Goal: Transaction & Acquisition: Purchase product/service

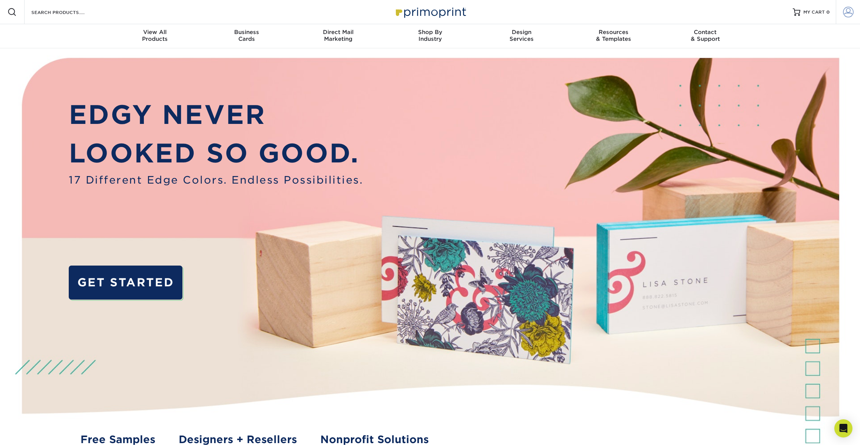
click at [842, 12] on link "Account" at bounding box center [848, 12] width 24 height 24
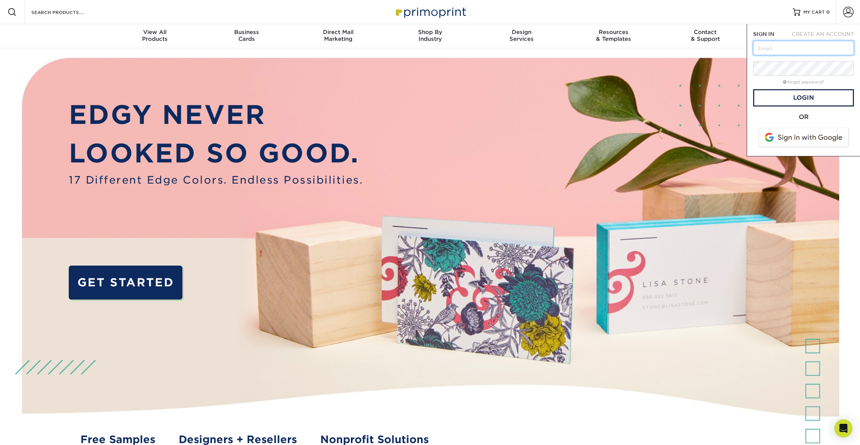
type input "[EMAIL_ADDRESS][DOMAIN_NAME]"
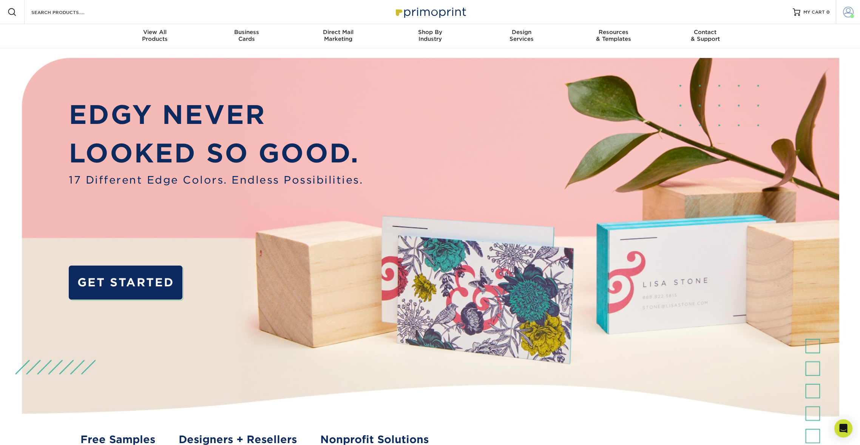
click at [849, 18] on link "Account" at bounding box center [848, 12] width 24 height 24
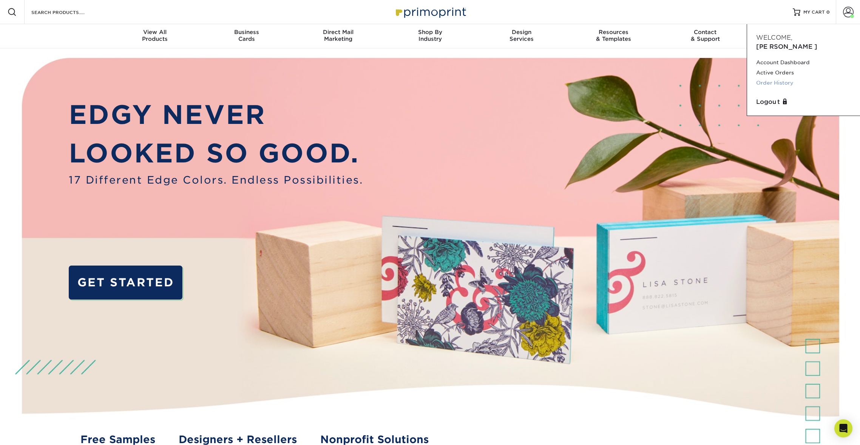
click at [783, 78] on link "Order History" at bounding box center [803, 83] width 95 height 10
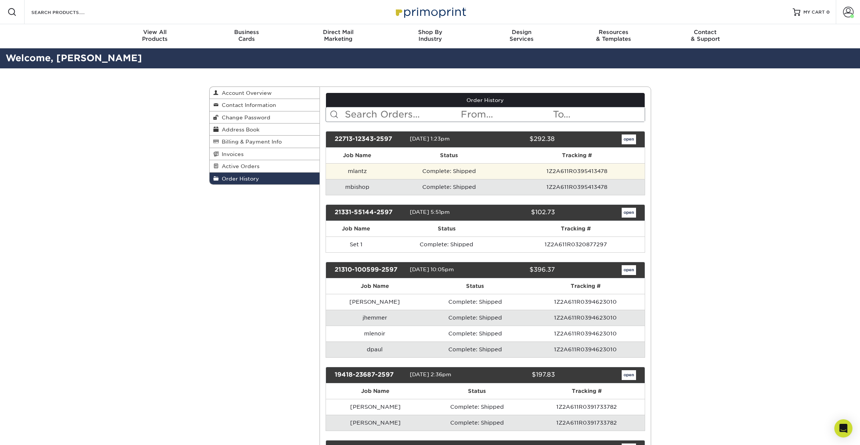
click at [381, 170] on td "mlantz" at bounding box center [357, 171] width 63 height 16
click at [631, 139] on link "open" at bounding box center [629, 139] width 14 height 10
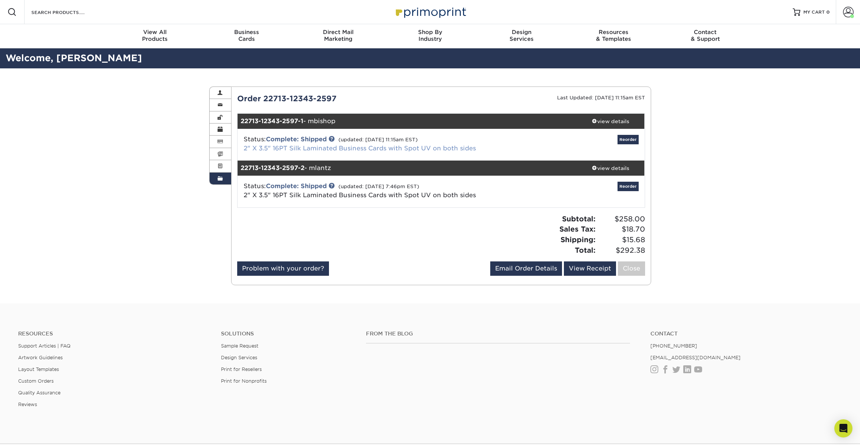
click at [358, 148] on link "2" X 3.5" 16PT Silk Laminated Business Cards with Spot UV on both sides" at bounding box center [360, 148] width 232 height 7
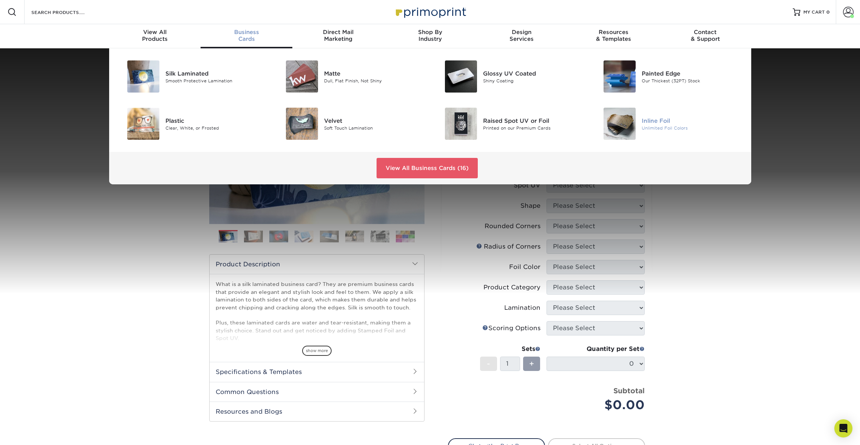
click at [658, 122] on div "Inline Foil" at bounding box center [692, 120] width 100 height 8
click at [336, 121] on div "Velvet" at bounding box center [374, 120] width 100 height 8
click at [177, 121] on div "Plastic" at bounding box center [215, 120] width 100 height 8
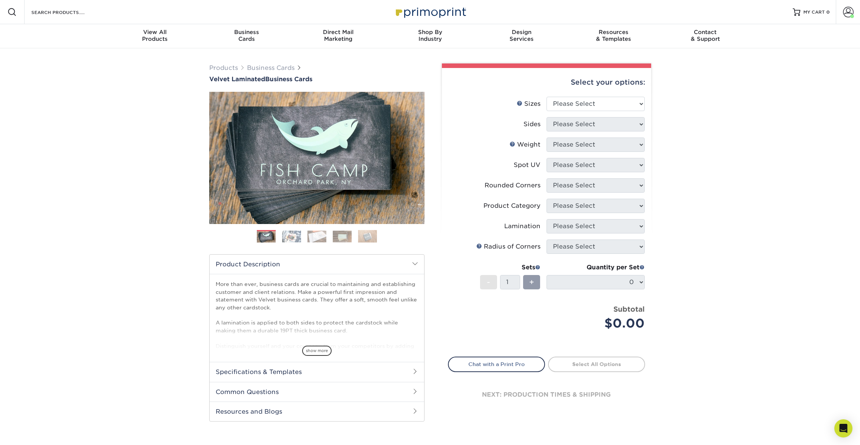
click at [346, 235] on img at bounding box center [342, 236] width 19 height 12
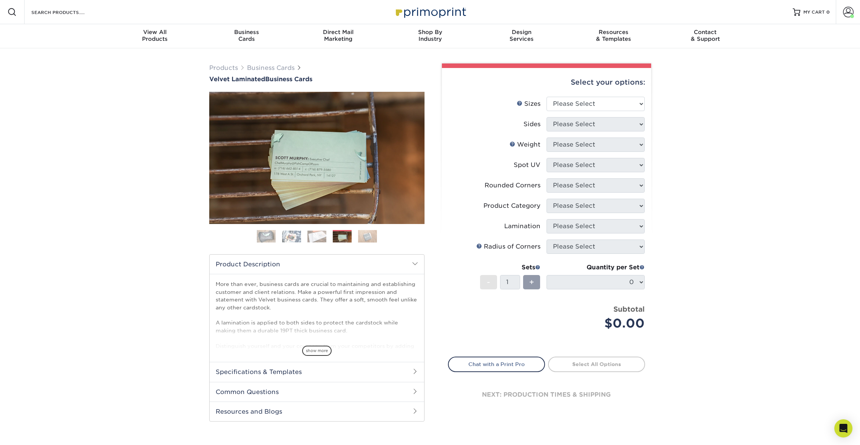
click at [325, 236] on img at bounding box center [317, 236] width 19 height 12
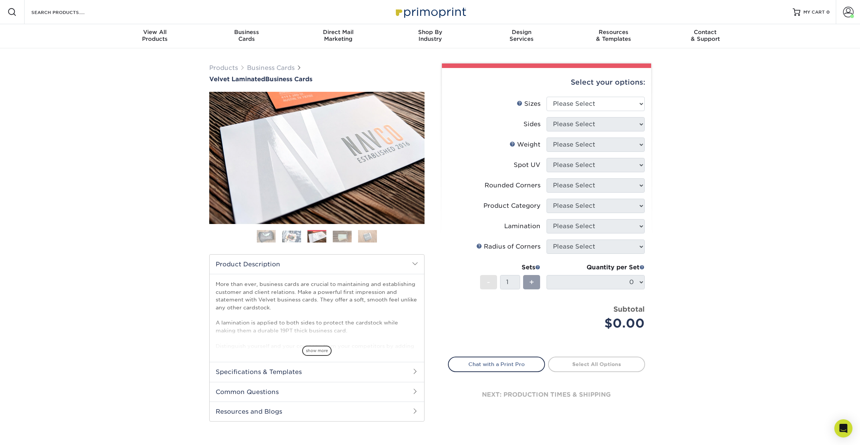
click at [288, 234] on img at bounding box center [291, 236] width 19 height 12
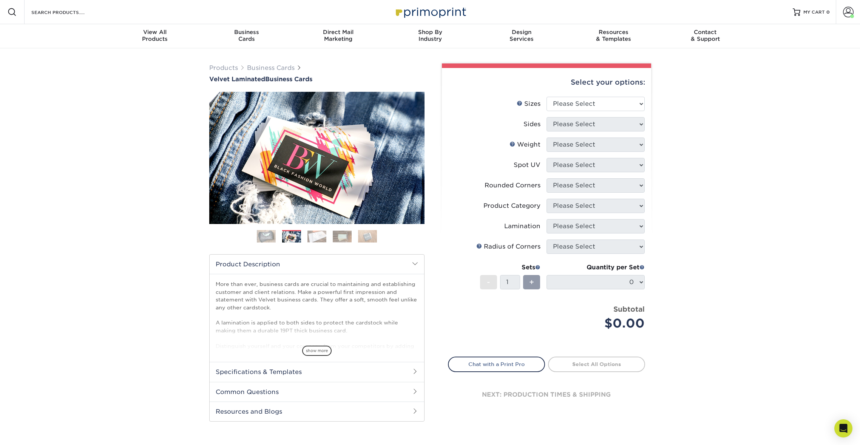
click at [267, 237] on img at bounding box center [266, 236] width 19 height 19
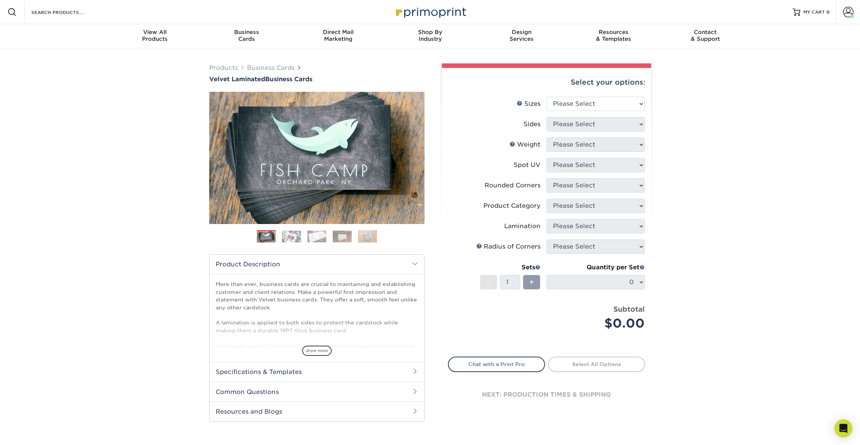
click at [369, 236] on img at bounding box center [367, 236] width 19 height 13
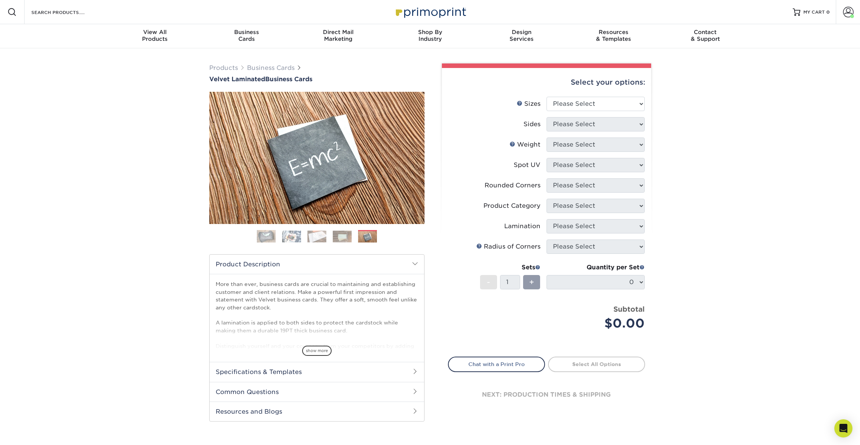
click at [338, 233] on img at bounding box center [342, 236] width 19 height 12
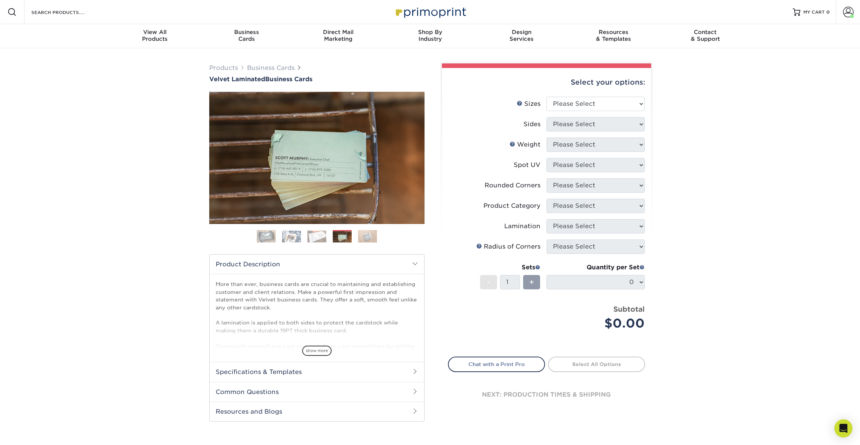
drag, startPoint x: 320, startPoint y: 240, endPoint x: 328, endPoint y: 233, distance: 10.4
click at [320, 240] on img at bounding box center [317, 236] width 19 height 12
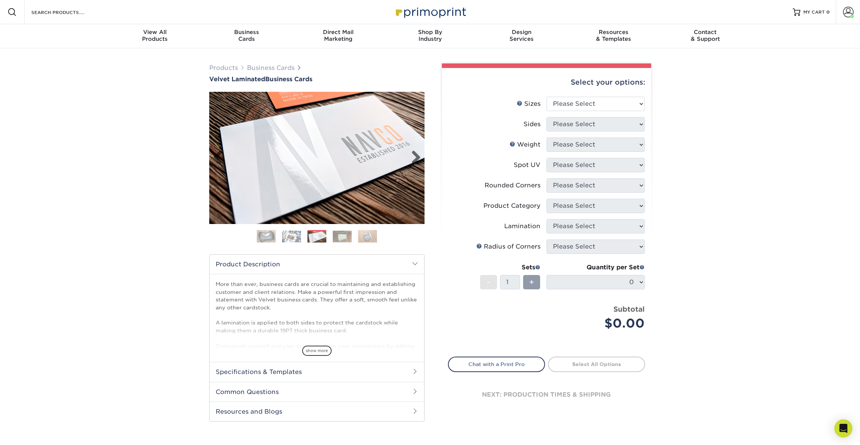
click at [337, 167] on img at bounding box center [316, 158] width 215 height 132
click at [298, 232] on img at bounding box center [291, 236] width 19 height 12
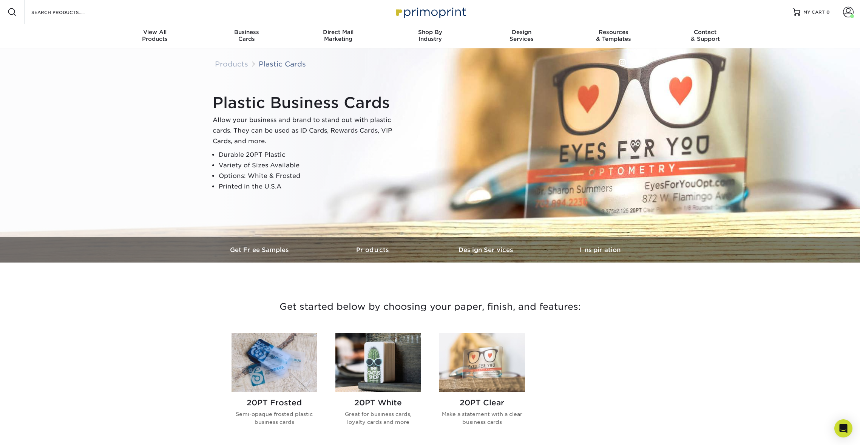
click at [502, 369] on img at bounding box center [482, 362] width 86 height 59
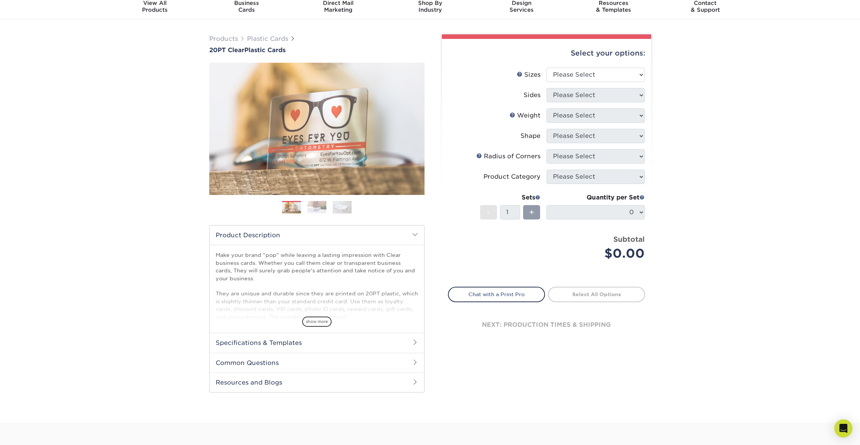
scroll to position [49, 0]
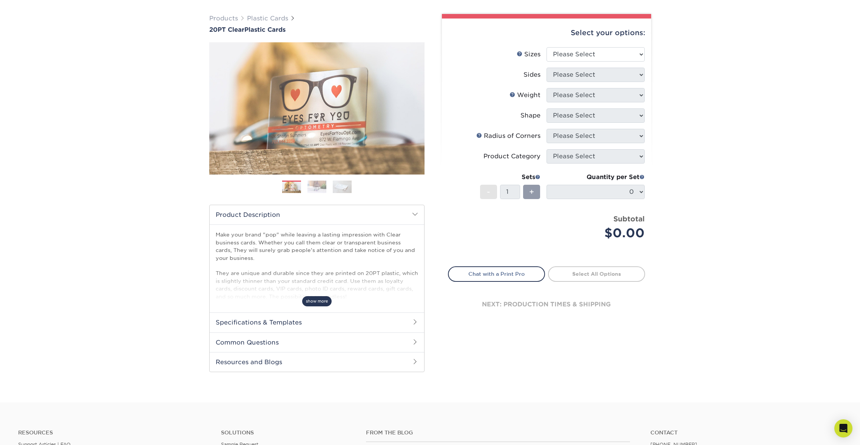
click at [323, 303] on span "show more" at bounding box center [316, 301] width 29 height 10
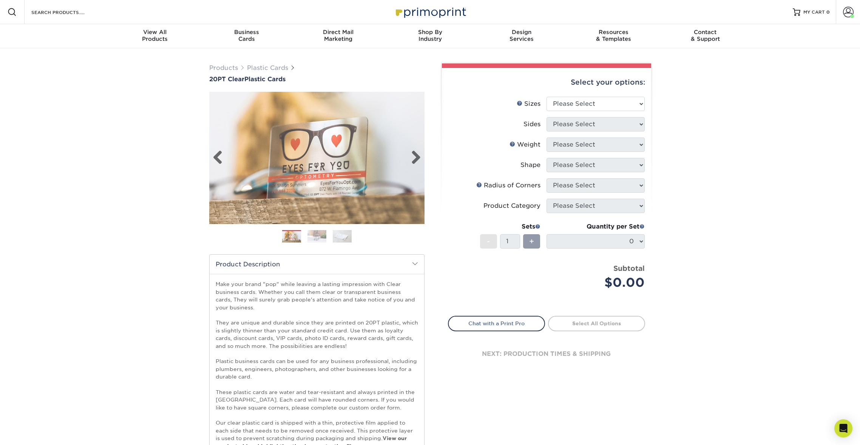
scroll to position [0, 0]
click at [356, 179] on img at bounding box center [316, 157] width 215 height 149
click at [418, 156] on link "Next" at bounding box center [413, 157] width 15 height 15
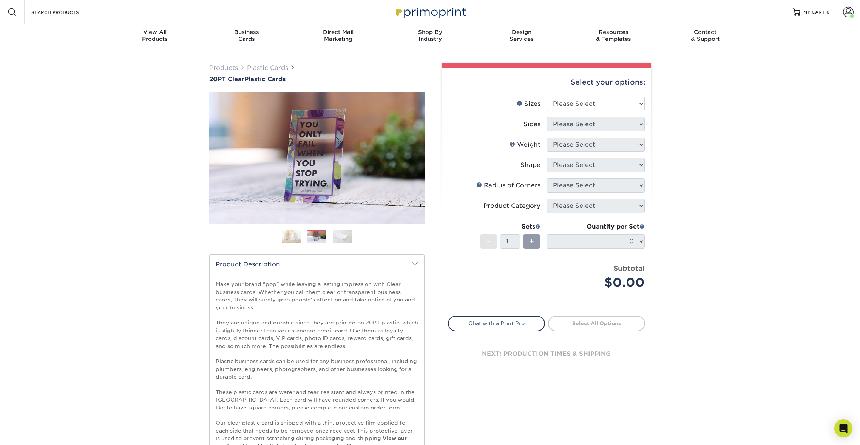
click at [340, 238] on img at bounding box center [342, 236] width 19 height 13
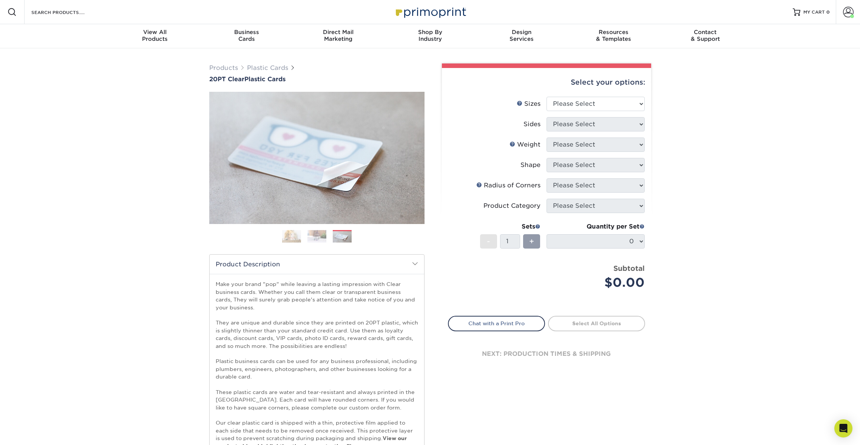
click at [288, 238] on img at bounding box center [291, 236] width 19 height 13
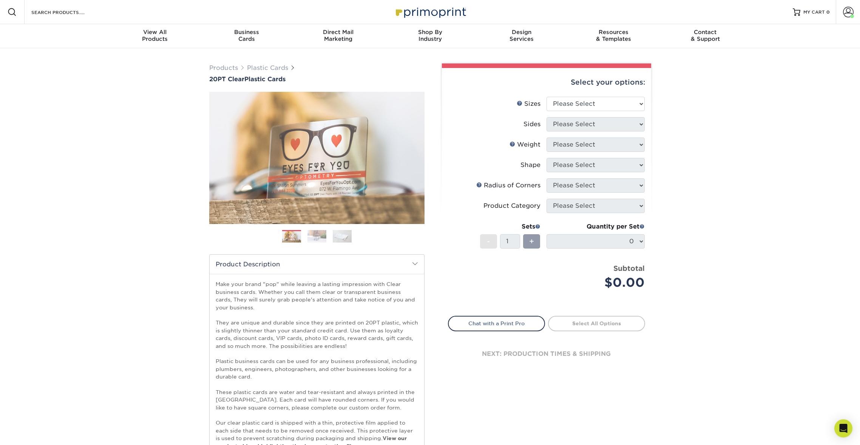
click at [763, 118] on div "Products Plastic Cards 20PT Clear Plastic Cards Previous Next . ." at bounding box center [430, 357] width 860 height 619
click at [342, 236] on img at bounding box center [342, 236] width 19 height 13
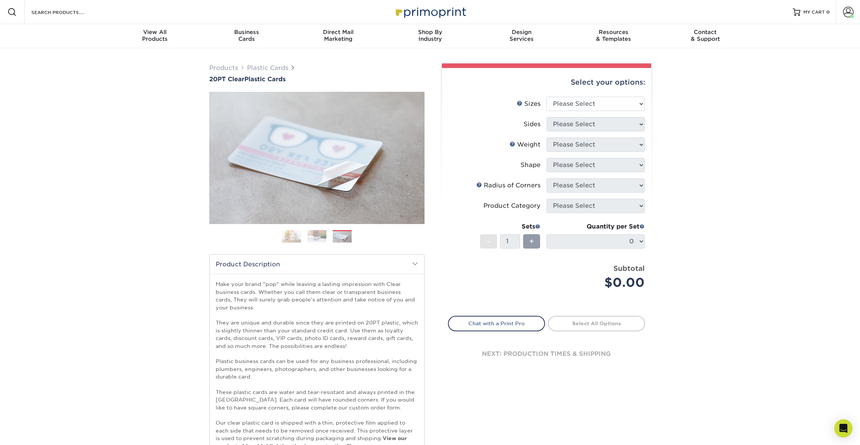
click at [318, 233] on img at bounding box center [317, 236] width 19 height 13
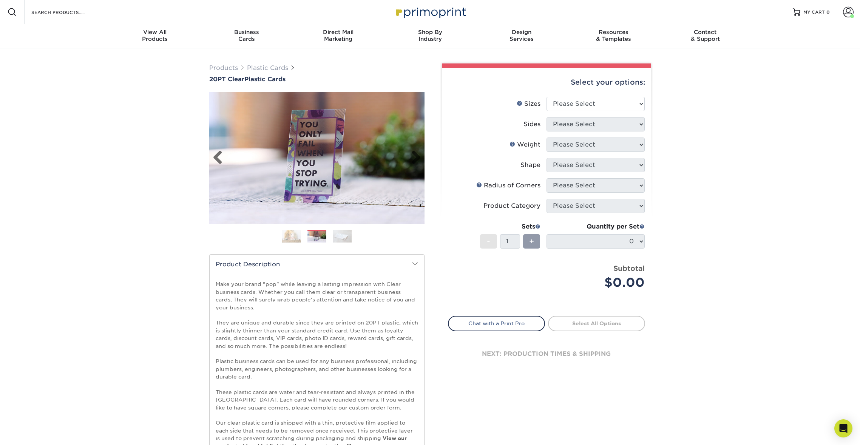
click at [349, 117] on img at bounding box center [316, 157] width 215 height 149
click at [322, 142] on img at bounding box center [316, 157] width 215 height 149
select select "2.00x3.50"
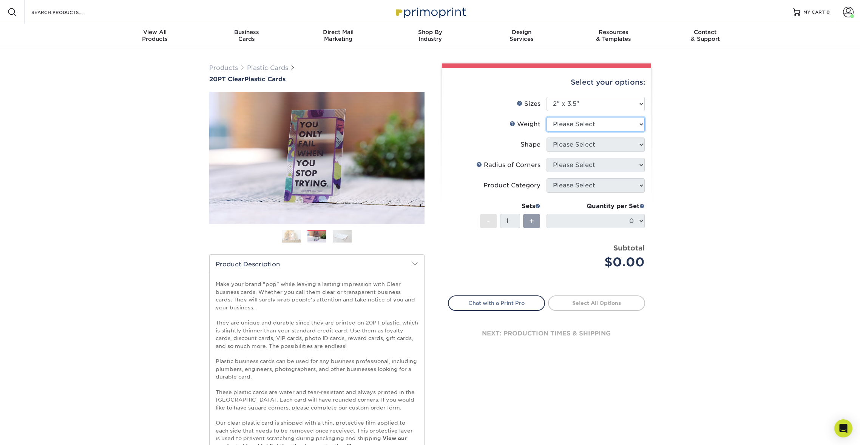
select select "20PT Clear Plastic"
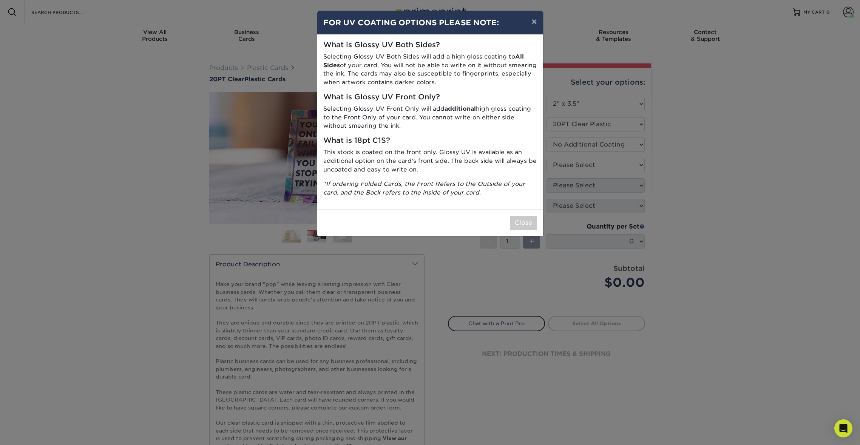
click at [586, 167] on div "× FOR UV COATING OPTIONS PLEASE NOTE: What is Glossy UV Both Sides? Selecting G…" at bounding box center [430, 222] width 860 height 445
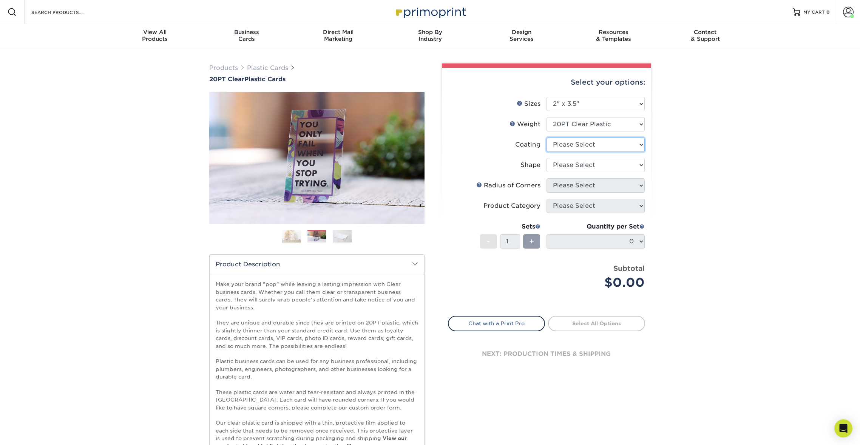
select select "3e7618de-abca-4bda-9f97-8b9129e913d8"
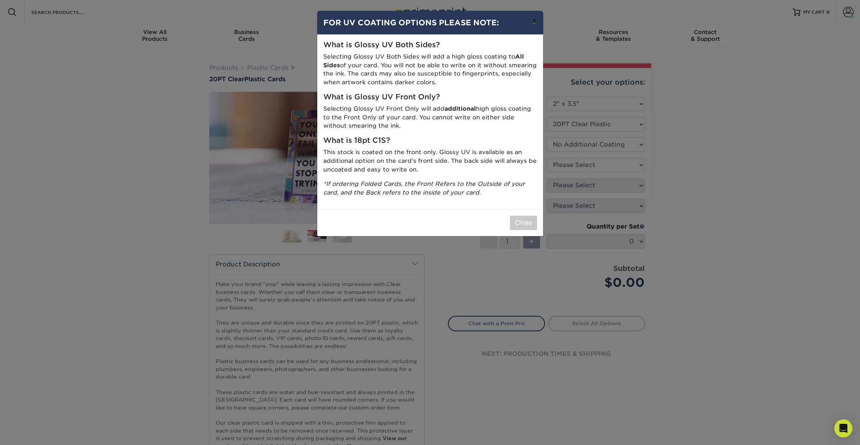
click at [533, 23] on button "×" at bounding box center [534, 21] width 17 height 21
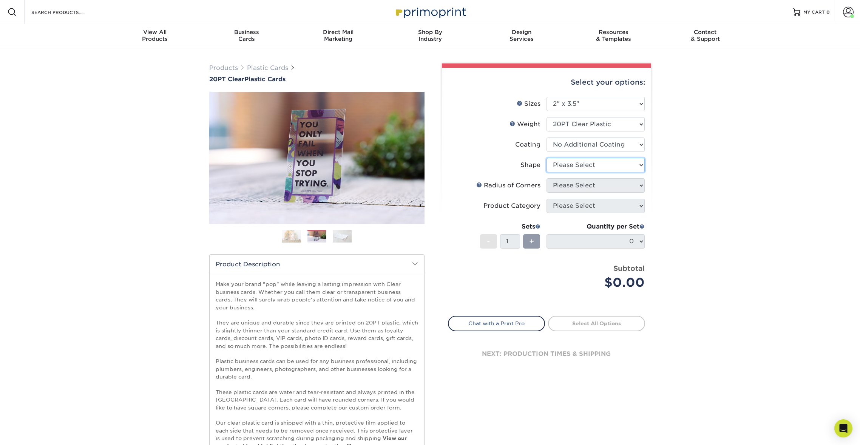
select select "standard"
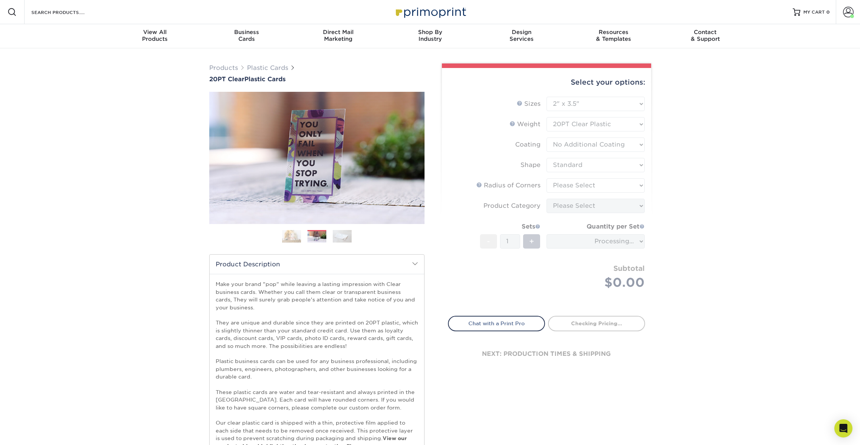
click at [581, 189] on form "Sizes Help Sizes Please Select 2" x 3.5" 2.12" x 3.375" 2.5" x 2.5" Sides Pleas…" at bounding box center [546, 202] width 197 height 210
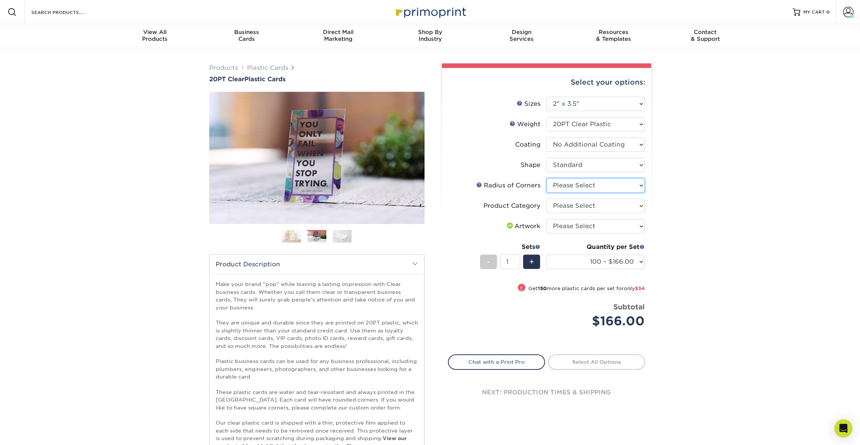
select select "589680c7-ee9a-431b-9d12-d7aeb1386a97"
select select "3b5148f1-0588-4f88-a218-97bcfdce65c1"
click at [753, 218] on div "Products Plastic Cards 20PT Clear Plastic Cards Previous Next . ." at bounding box center [430, 357] width 860 height 619
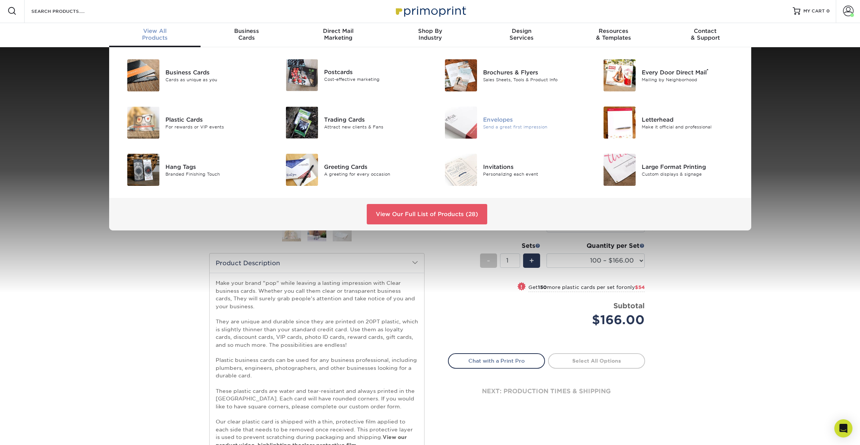
scroll to position [2, 0]
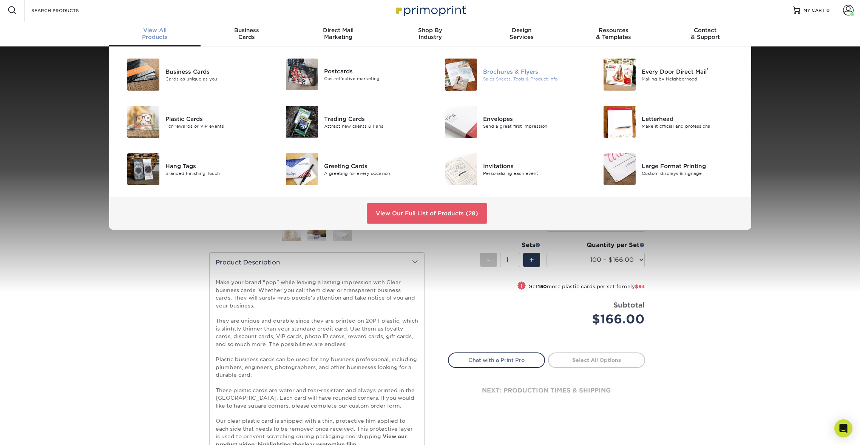
click at [518, 73] on div "Brochures & Flyers" at bounding box center [533, 71] width 100 height 8
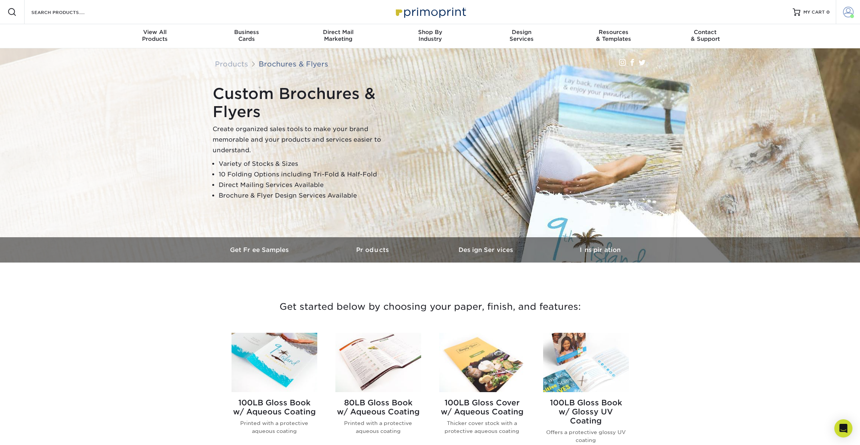
click at [851, 11] on span at bounding box center [848, 12] width 11 height 11
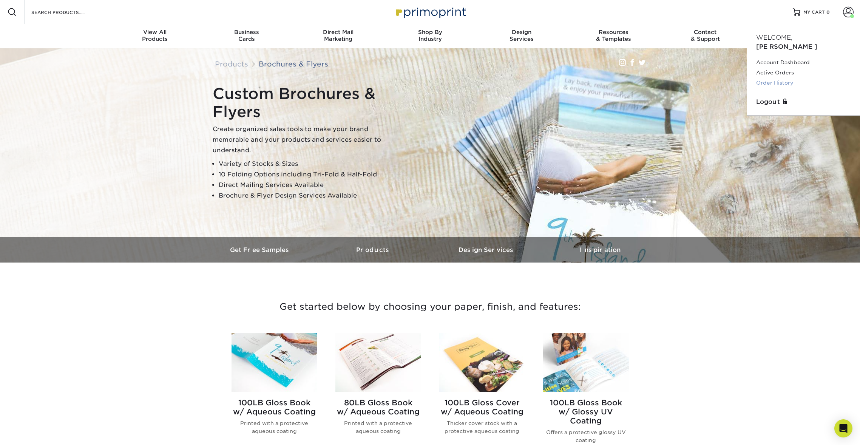
click at [778, 78] on link "Order History" at bounding box center [803, 83] width 95 height 10
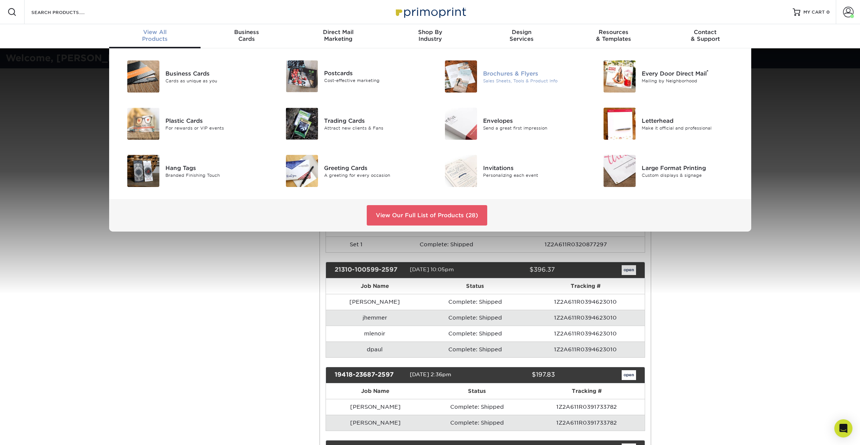
click at [505, 71] on div "Brochures & Flyers" at bounding box center [533, 73] width 100 height 8
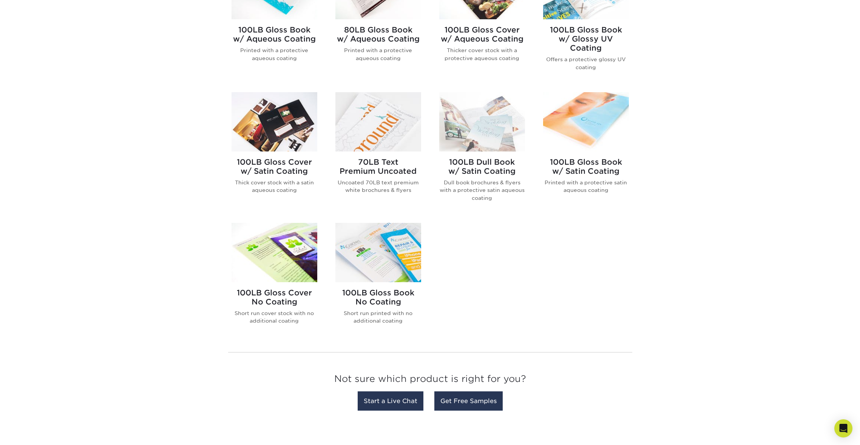
scroll to position [374, 0]
click at [295, 260] on img at bounding box center [275, 251] width 86 height 59
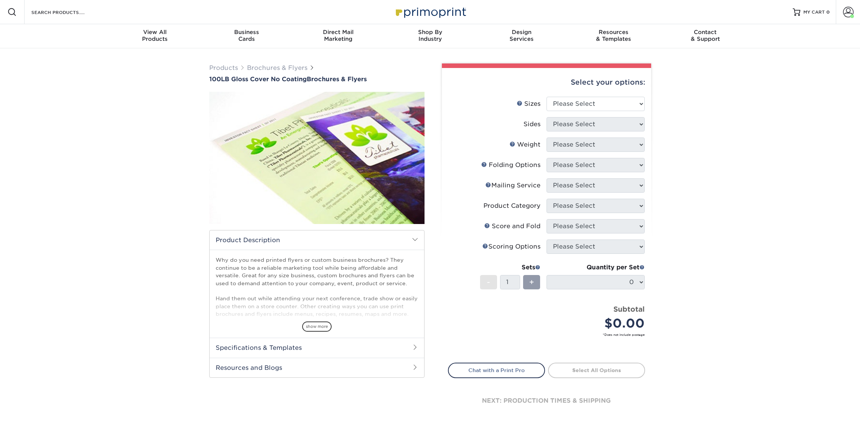
scroll to position [8, 0]
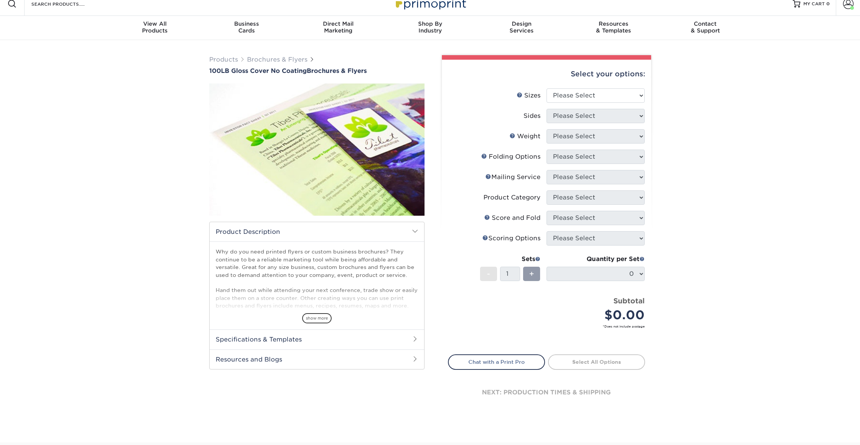
click at [756, 222] on div "Products Brochures & Flyers 100LB Gloss Cover No Coating Brochures & Flyers sho…" at bounding box center [430, 241] width 860 height 402
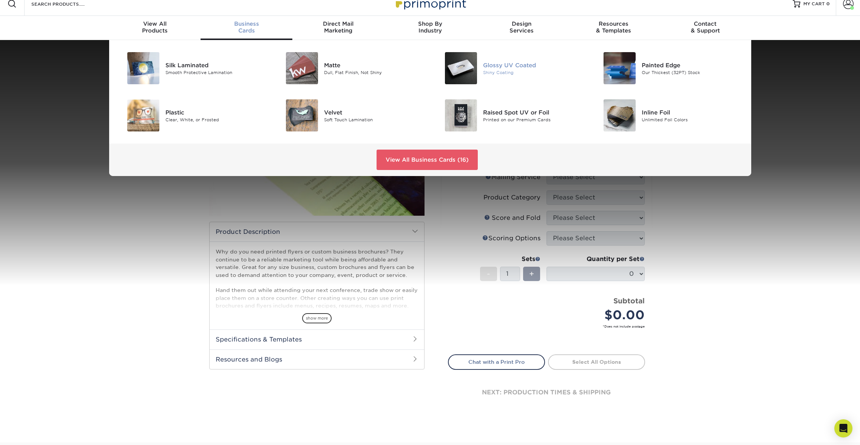
click at [480, 70] on div at bounding box center [456, 68] width 53 height 32
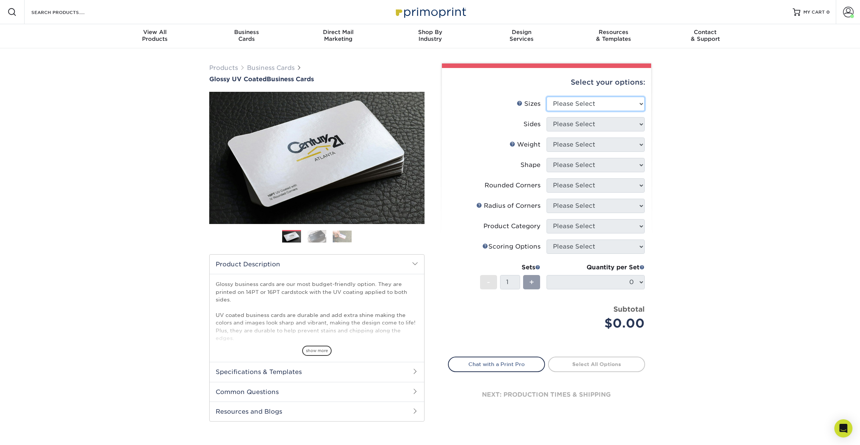
select select "2.00x3.50"
select select "13abbda7-1d64-4f25-8bb2-c179b224825d"
select select "16PT"
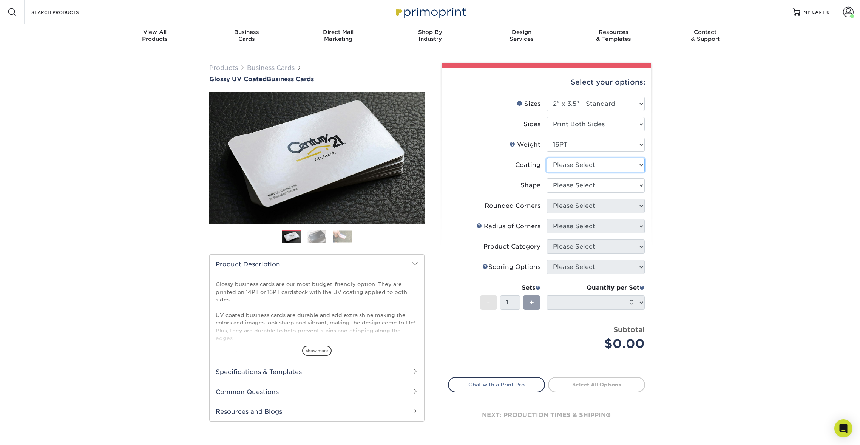
select select "ae367451-b2b8-45df-a344-0f05b6a12993"
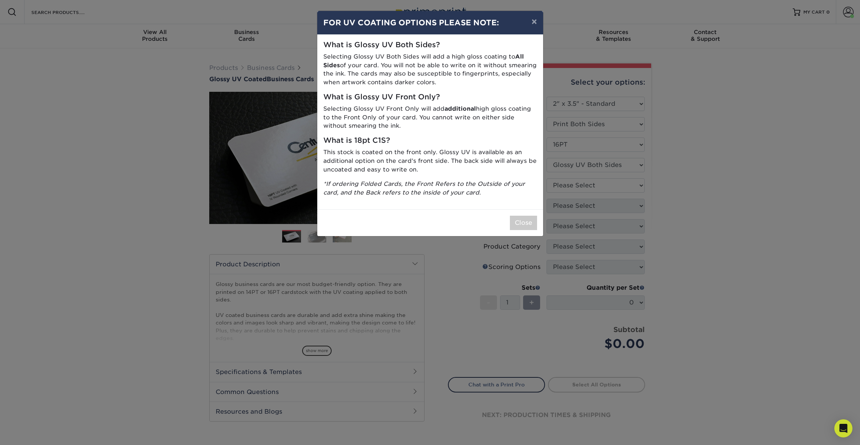
click at [530, 210] on div "Close" at bounding box center [430, 222] width 226 height 27
click at [526, 221] on button "Close" at bounding box center [523, 223] width 27 height 14
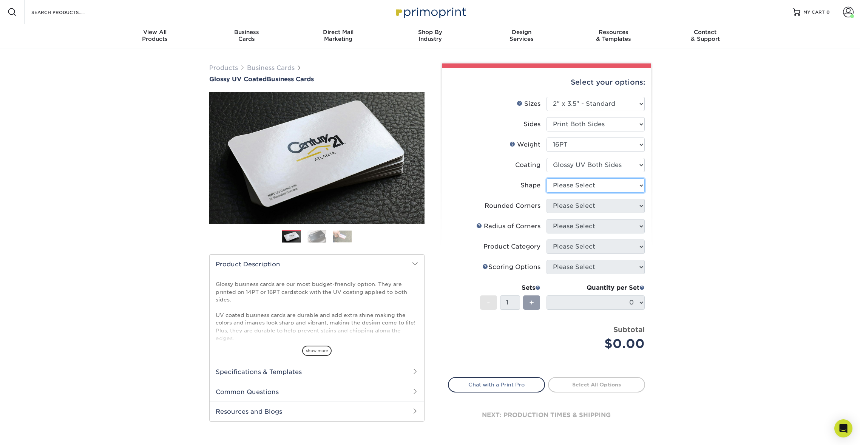
select select "standard"
select select "0"
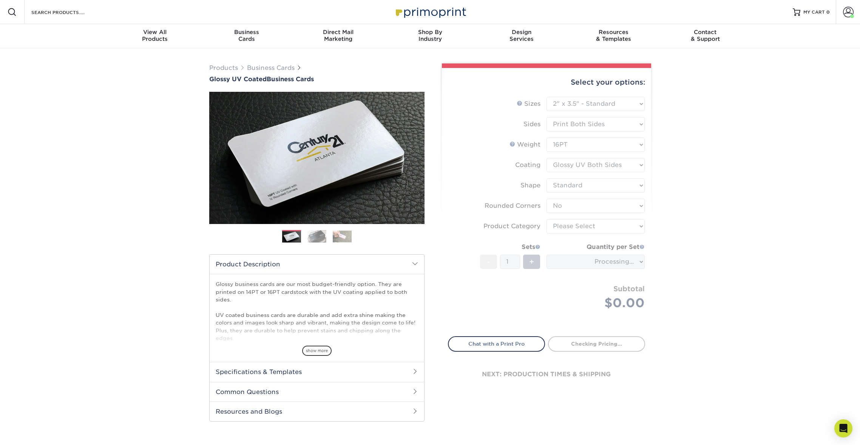
click at [599, 229] on form "Sizes Help Sizes Please Select 1.5" x 3.5" - Mini 1.75" x 3.5" - Mini 2" x 2" -…" at bounding box center [546, 212] width 197 height 231
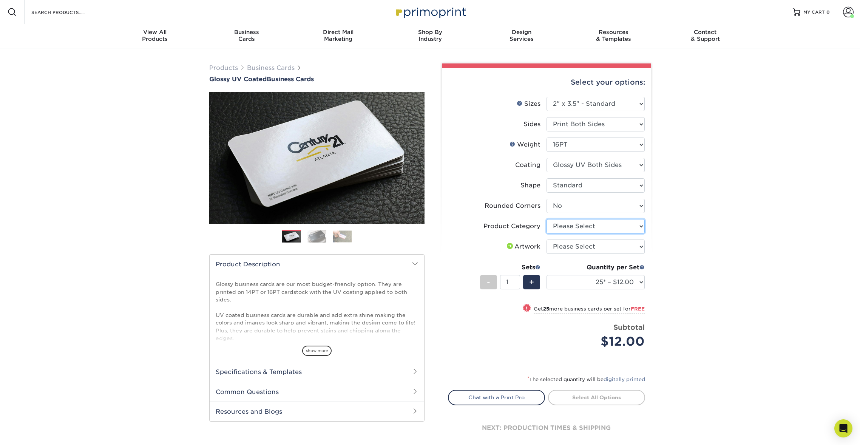
select select "3b5148f1-0588-4f88-a218-97bcfdce65c1"
select select "upload"
click at [516, 306] on span "!" at bounding box center [517, 309] width 2 height 8
select select "500 – $42.00"
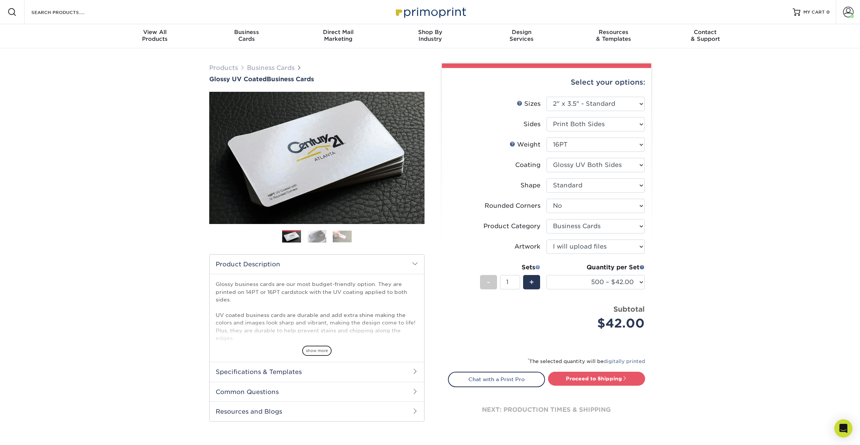
click at [538, 267] on span at bounding box center [537, 266] width 5 height 5
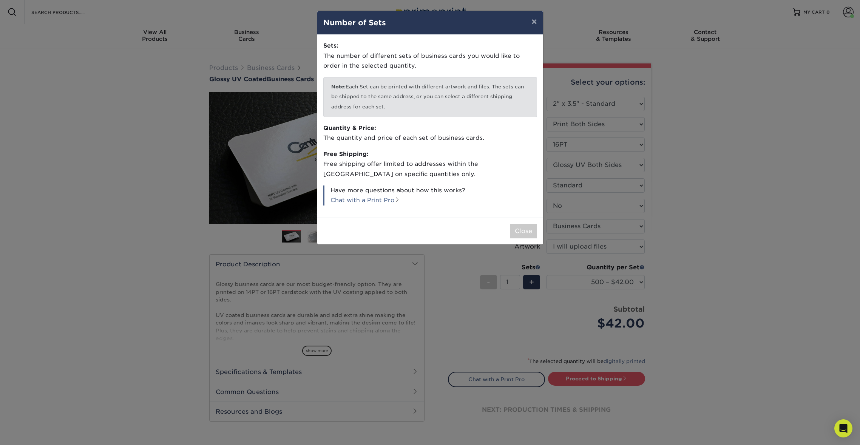
click at [534, 23] on button "×" at bounding box center [534, 21] width 17 height 21
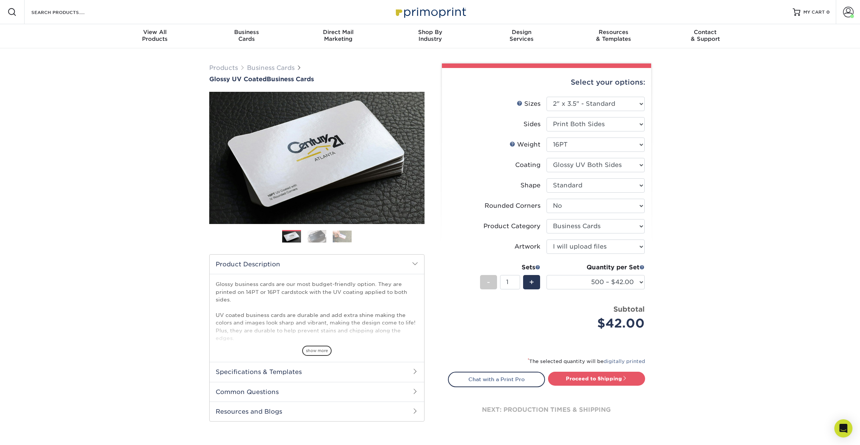
click at [700, 325] on div "Products Business Cards Glossy UV Coated Business Cards Previous Next" at bounding box center [430, 253] width 860 height 411
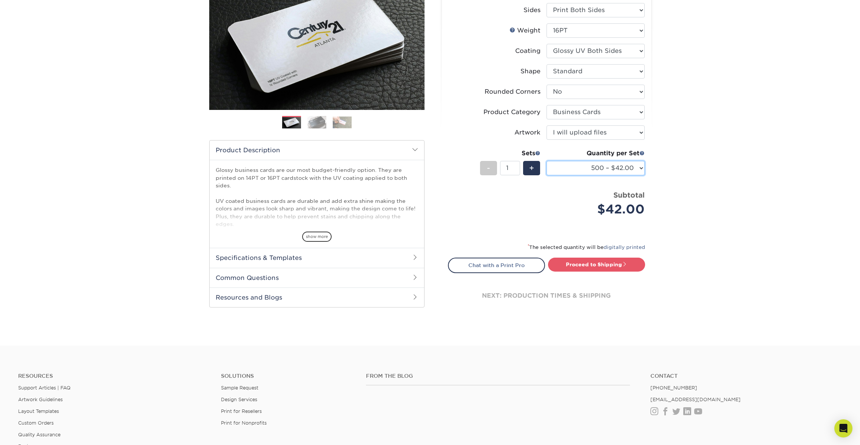
scroll to position [117, 0]
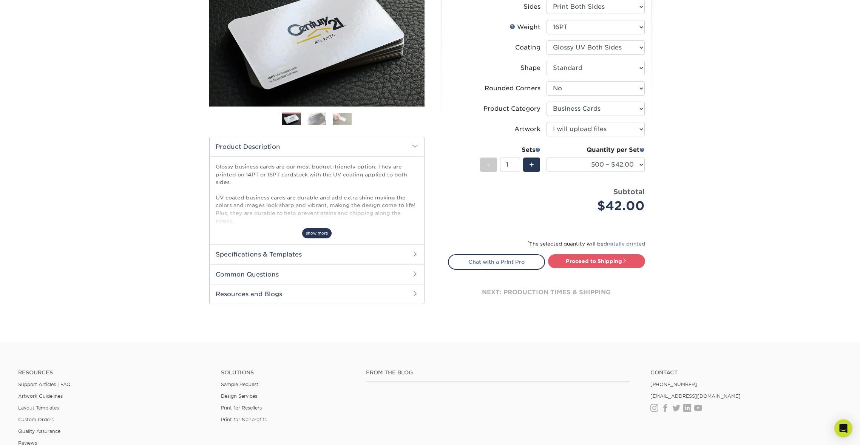
click at [317, 235] on span "show more" at bounding box center [316, 233] width 29 height 10
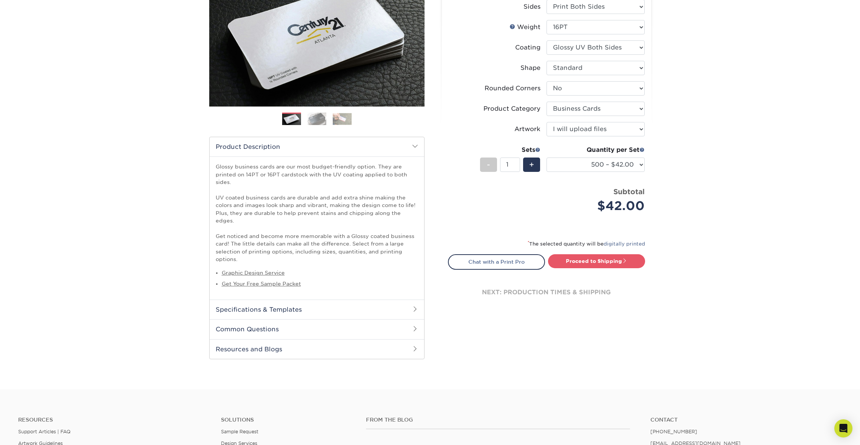
click at [783, 185] on div "Products Business Cards Glossy UV Coated Business Cards Previous Next" at bounding box center [430, 160] width 860 height 459
click at [764, 144] on div "Products Business Cards Glossy UV Coated Business Cards Previous Next" at bounding box center [430, 160] width 860 height 459
